Goal: Task Accomplishment & Management: Complete application form

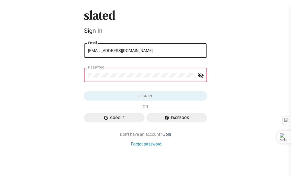
click at [168, 135] on link "Join" at bounding box center [167, 133] width 8 height 5
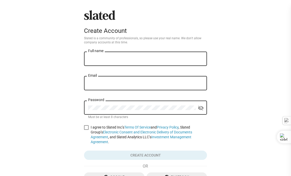
click at [98, 59] on input "Full name" at bounding box center [145, 59] width 115 height 5
type input "Ryan Fortune"
click at [106, 85] on input "Email" at bounding box center [145, 83] width 115 height 5
type input "ryanfortunecomms@gmail.com"
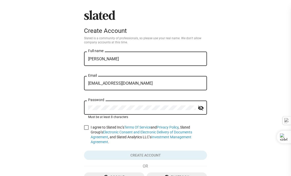
click at [85, 127] on span at bounding box center [86, 127] width 5 height 5
click at [86, 130] on input "I agree to Slated Inc’s Terms Of Service and Privacy Policy , Slated Group’s El…" at bounding box center [86, 130] width 0 height 0
checkbox input "true"
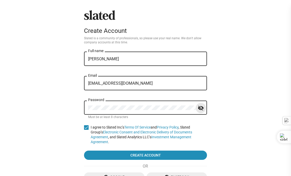
click at [201, 109] on mat-icon "visibility_off" at bounding box center [201, 108] width 6 height 8
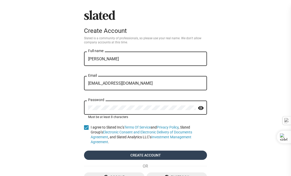
click at [143, 150] on span "Create account" at bounding box center [145, 154] width 115 height 9
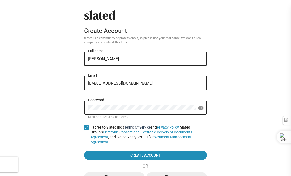
scroll to position [38, 0]
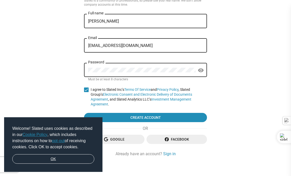
click at [53, 158] on link "OK" at bounding box center [53, 159] width 82 height 10
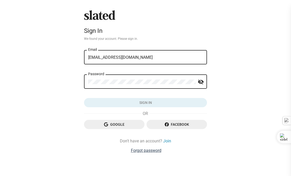
click at [141, 151] on link "Forgot password" at bounding box center [146, 150] width 30 height 5
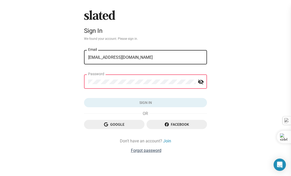
click at [140, 150] on link "Forgot password" at bounding box center [146, 150] width 30 height 5
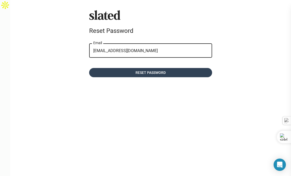
click at [144, 71] on span "Reset password" at bounding box center [150, 72] width 115 height 9
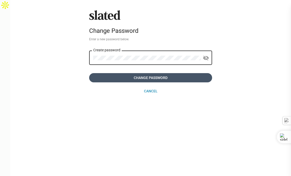
click at [143, 77] on span "Change Password" at bounding box center [150, 77] width 115 height 9
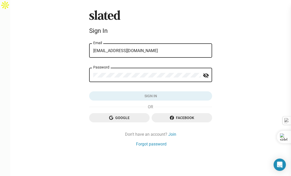
click at [99, 88] on mat-form-field "Password visibility_off" at bounding box center [150, 77] width 123 height 21
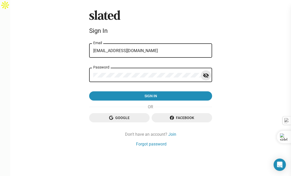
click at [203, 74] on mat-icon "visibility_off" at bounding box center [206, 75] width 6 height 8
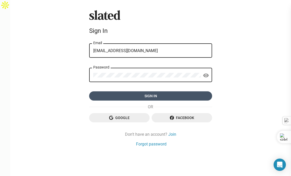
click at [147, 95] on span "Sign in" at bounding box center [150, 95] width 115 height 9
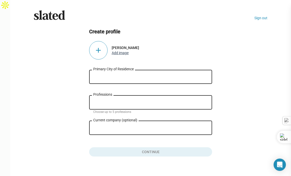
click at [115, 53] on button "Add image" at bounding box center [120, 53] width 17 height 4
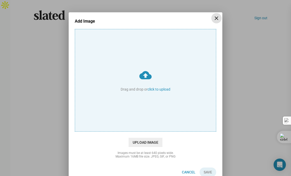
click at [159, 88] on input "cloud_upload Drag and drop or click to upload" at bounding box center [145, 80] width 141 height 102
type input "C:\fakepath\ryan screenwriter.png"
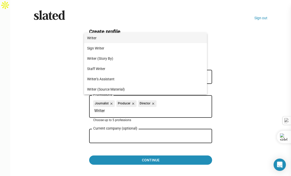
type input "Writer"
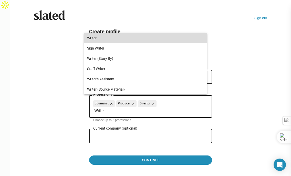
click at [97, 36] on span "Writer" at bounding box center [145, 38] width 117 height 10
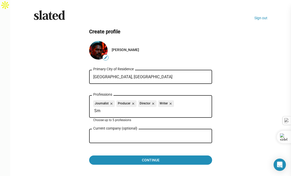
type input "S"
type input "J"
type input "H"
click at [111, 138] on input "Current company (optional)" at bounding box center [147, 136] width 108 height 5
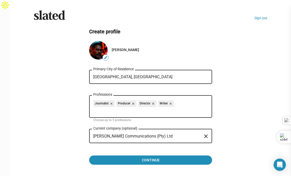
type input "[PERSON_NAME] Communications (Pty) Ltd"
click at [150, 111] on input "Professions" at bounding box center [151, 110] width 115 height 5
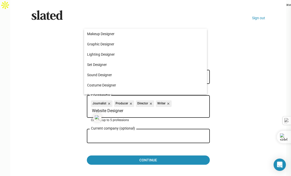
drag, startPoint x: 121, startPoint y: 110, endPoint x: 91, endPoint y: 111, distance: 30.8
click at [92, 111] on input "Website Designer" at bounding box center [149, 110] width 115 height 5
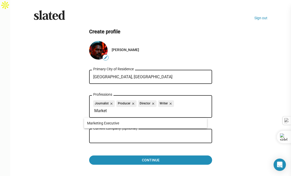
type input "Marketi"
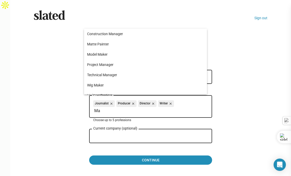
type input "M"
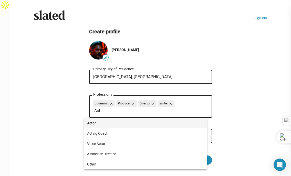
type input "Act"
click at [93, 122] on span "Actor" at bounding box center [145, 123] width 117 height 10
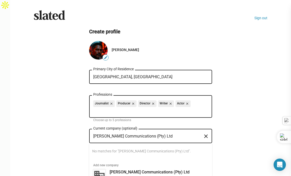
click at [102, 136] on input "[PERSON_NAME] Communications (Pty) Ltd" at bounding box center [147, 136] width 108 height 5
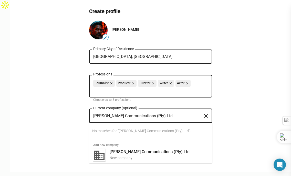
scroll to position [22, 0]
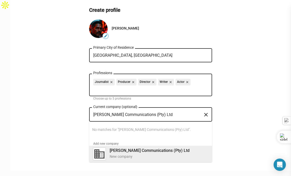
click at [120, 154] on div "New company" at bounding box center [159, 156] width 98 height 5
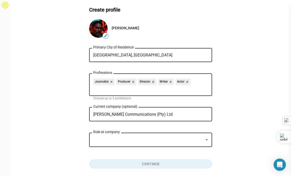
click at [185, 140] on div at bounding box center [148, 139] width 110 height 5
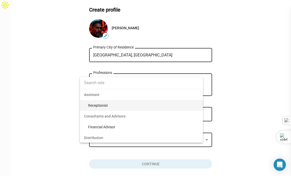
click at [101, 82] on input at bounding box center [141, 82] width 123 height 13
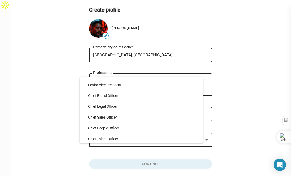
scroll to position [0, 0]
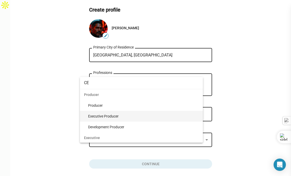
type input "CE"
click at [103, 117] on span "Executive Producer" at bounding box center [143, 116] width 111 height 11
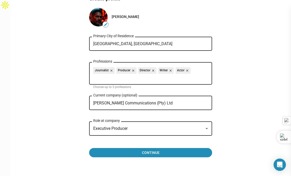
scroll to position [43, 0]
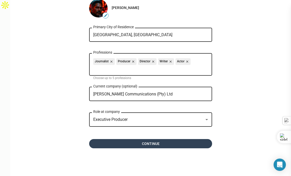
click at [145, 142] on span "Continue" at bounding box center [150, 143] width 115 height 9
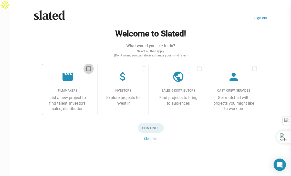
click at [86, 69] on span at bounding box center [88, 68] width 5 height 5
click at [88, 71] on input "checkbox" at bounding box center [88, 71] width 0 height 0
checkbox input "true"
click at [252, 69] on span at bounding box center [254, 68] width 5 height 5
click at [254, 71] on input "checkbox" at bounding box center [254, 71] width 0 height 0
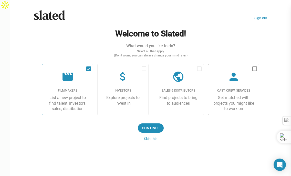
checkbox input "true"
click at [197, 68] on span at bounding box center [199, 68] width 5 height 5
click at [199, 71] on input "checkbox" at bounding box center [199, 71] width 0 height 0
checkbox input "true"
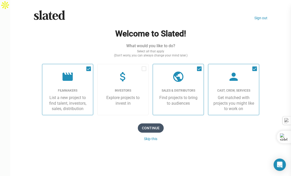
click at [144, 128] on span "Continue" at bounding box center [151, 127] width 26 height 9
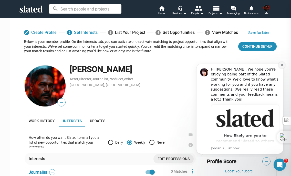
click at [280, 67] on button "Dismiss notification" at bounding box center [281, 65] width 7 height 7
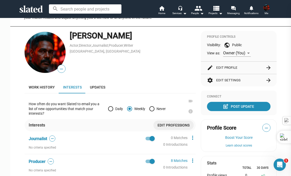
scroll to position [15, 0]
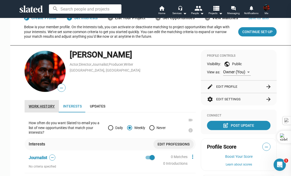
click at [39, 106] on span "Work history" at bounding box center [42, 106] width 26 height 4
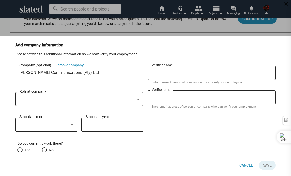
scroll to position [39, 0]
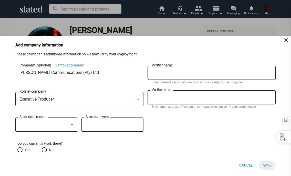
click at [71, 124] on div at bounding box center [72, 124] width 3 height 1
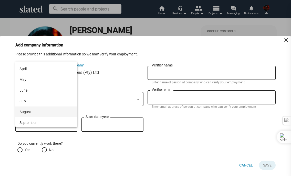
scroll to position [32, 0]
click at [32, 120] on span "September" at bounding box center [46, 121] width 54 height 11
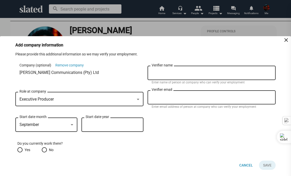
click at [92, 126] on input "Start date year" at bounding box center [113, 124] width 54 height 5
click at [94, 123] on input "Start date year" at bounding box center [113, 124] width 54 height 5
type input "2020"
click at [20, 150] on span at bounding box center [19, 149] width 5 height 5
click at [20, 150] on input "Yes" at bounding box center [19, 149] width 5 height 5
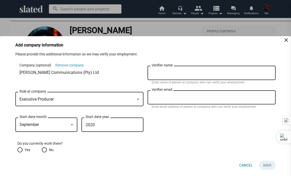
radio input "true"
click at [158, 74] on input "Verifier name" at bounding box center [212, 73] width 120 height 5
type input "[PERSON_NAME]"
type input "ryan.fortune2012@gmail.com"
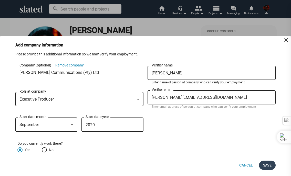
click at [266, 164] on span "Save" at bounding box center [267, 164] width 8 height 9
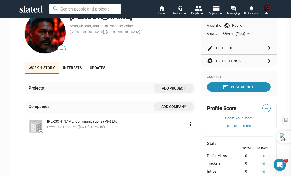
scroll to position [54, 0]
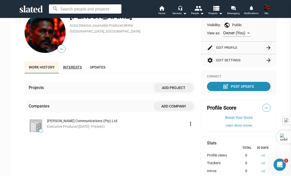
click at [66, 66] on span "Interests" at bounding box center [72, 67] width 19 height 4
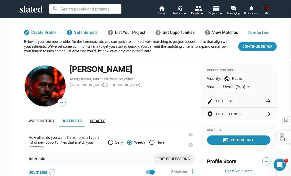
click at [93, 120] on span "Updates" at bounding box center [97, 121] width 15 height 4
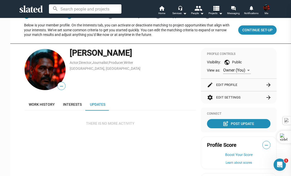
scroll to position [20, 0]
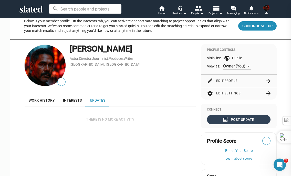
click at [232, 118] on div "post_add Post Update" at bounding box center [239, 119] width 30 height 9
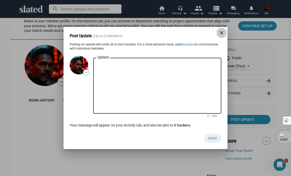
click at [221, 33] on mat-icon "close" at bounding box center [221, 33] width 6 height 6
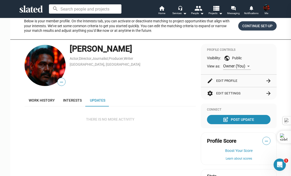
click at [256, 25] on span "Continue Set-up" at bounding box center [257, 25] width 30 height 9
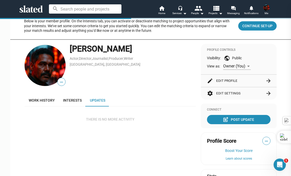
scroll to position [0, 0]
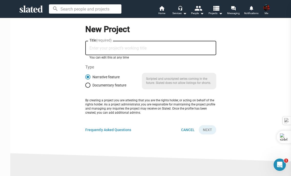
click at [97, 47] on input "Title (required)" at bounding box center [150, 48] width 123 height 5
click at [92, 48] on input "Title (required)" at bounding box center [150, 48] width 123 height 5
type input "Day Zero"
click at [203, 129] on span "Next" at bounding box center [207, 129] width 9 height 9
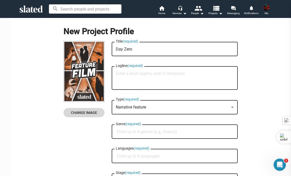
click at [76, 112] on span "Change Image" at bounding box center [84, 112] width 33 height 9
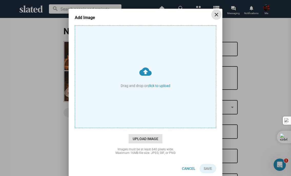
scroll to position [7, 0]
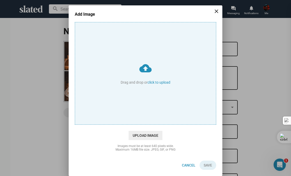
click at [156, 82] on input "cloud_upload Drag and drop or click to upload" at bounding box center [145, 73] width 141 height 102
type input "C:\fakepath\ChatGPT Image Sep 4, 2025, 05_21_46 PM.png"
